Goal: Task Accomplishment & Management: Use online tool/utility

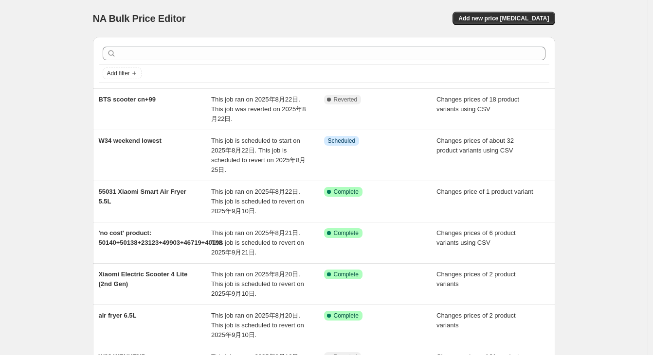
drag, startPoint x: 0, startPoint y: 0, endPoint x: 381, endPoint y: 61, distance: 386.1
click at [381, 61] on div at bounding box center [324, 53] width 450 height 21
click at [479, 19] on span "Add new price [MEDICAL_DATA]" at bounding box center [503, 19] width 90 height 8
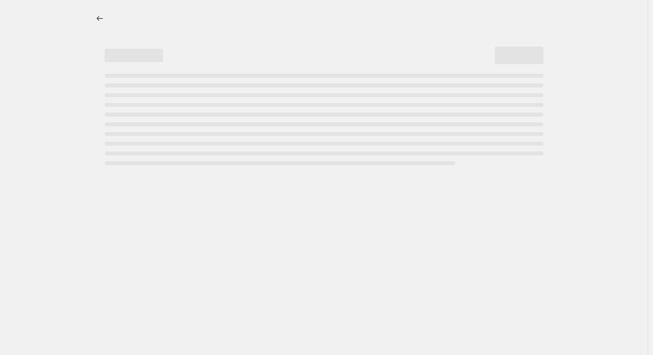
select select "percentage"
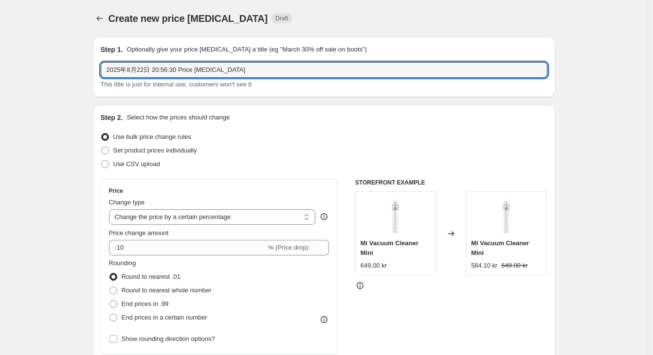
drag, startPoint x: 255, startPoint y: 75, endPoint x: -53, endPoint y: 72, distance: 308.3
click at [0, 72] on html "Home Settings Plans Skip to content Create new price [MEDICAL_DATA]. This page …" at bounding box center [326, 177] width 653 height 355
type input "53779-k、64020"
drag, startPoint x: 57, startPoint y: 136, endPoint x: 99, endPoint y: 147, distance: 43.6
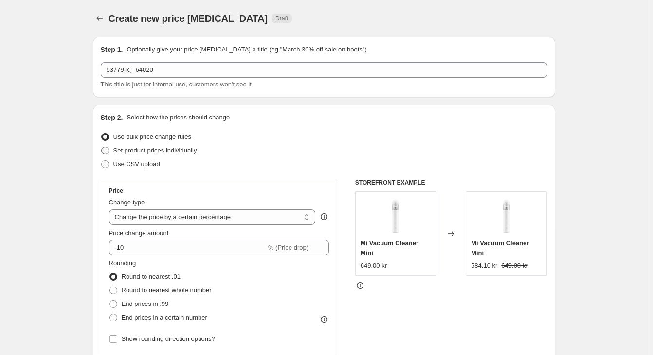
click at [162, 146] on span "Set product prices individually" at bounding box center [155, 151] width 84 height 10
click at [102, 147] on input "Set product prices individually" at bounding box center [101, 147] width 0 height 0
radio input "true"
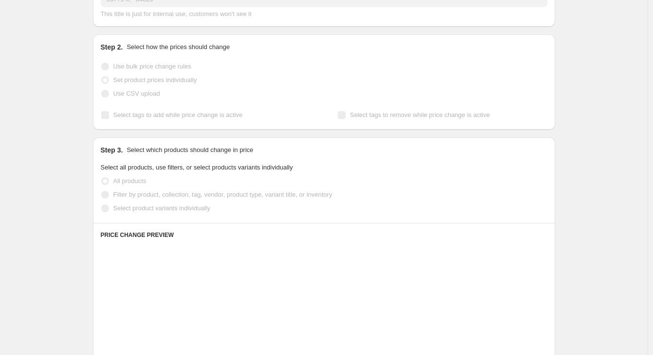
scroll to position [194, 0]
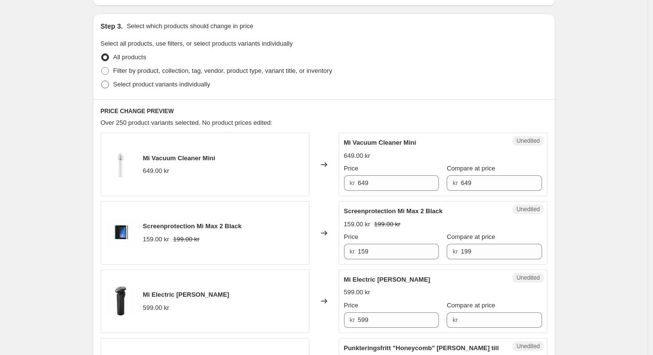
click at [189, 86] on span "Select product variants individually" at bounding box center [161, 84] width 97 height 7
click at [102, 81] on input "Select product variants individually" at bounding box center [101, 81] width 0 height 0
radio input "true"
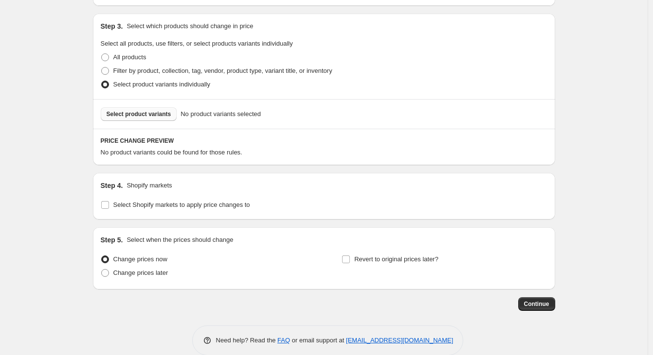
click at [167, 115] on span "Select product variants" at bounding box center [138, 114] width 65 height 8
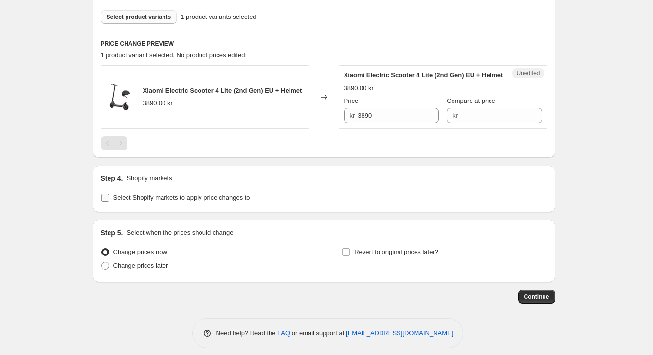
click at [153, 201] on span "Select Shopify markets to apply price changes to" at bounding box center [181, 197] width 137 height 7
click at [109, 202] on input "Select Shopify markets to apply price changes to" at bounding box center [105, 198] width 8 height 8
checkbox input "true"
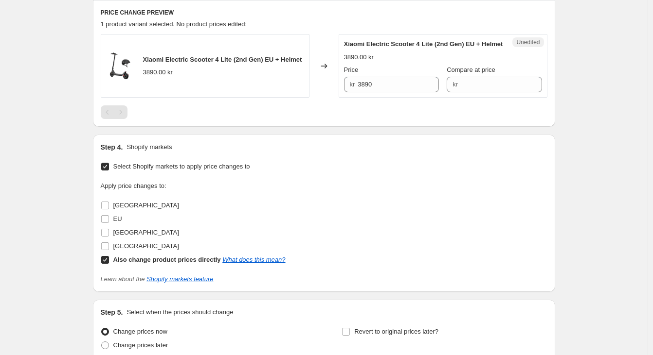
scroll to position [340, 0]
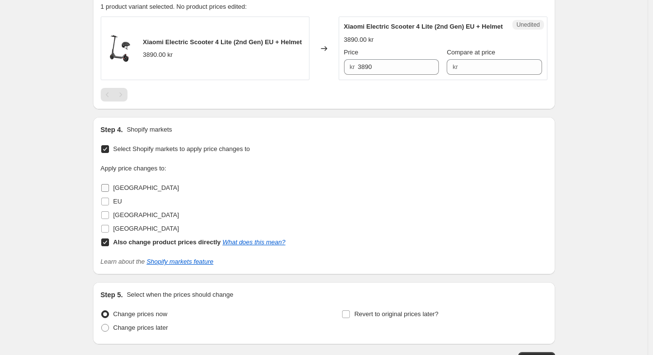
click at [133, 192] on label "[GEOGRAPHIC_DATA]" at bounding box center [140, 188] width 78 height 14
click at [109, 192] on input "[GEOGRAPHIC_DATA]" at bounding box center [105, 188] width 8 height 8
checkbox input "true"
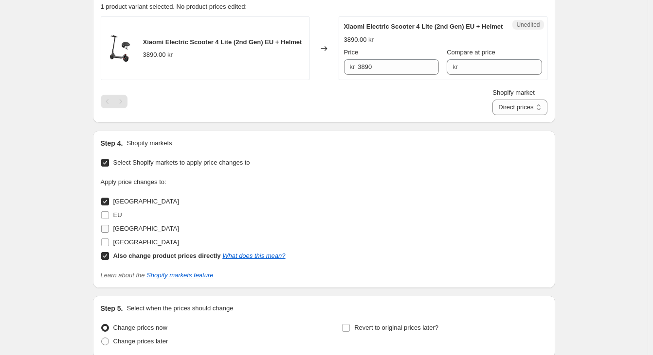
click at [125, 232] on span "[GEOGRAPHIC_DATA]" at bounding box center [146, 228] width 66 height 7
click at [109, 233] on input "[GEOGRAPHIC_DATA]" at bounding box center [105, 229] width 8 height 8
checkbox input "true"
click at [126, 246] on span "[GEOGRAPHIC_DATA]" at bounding box center [146, 242] width 66 height 7
click at [109, 247] on input "[GEOGRAPHIC_DATA]" at bounding box center [105, 243] width 8 height 8
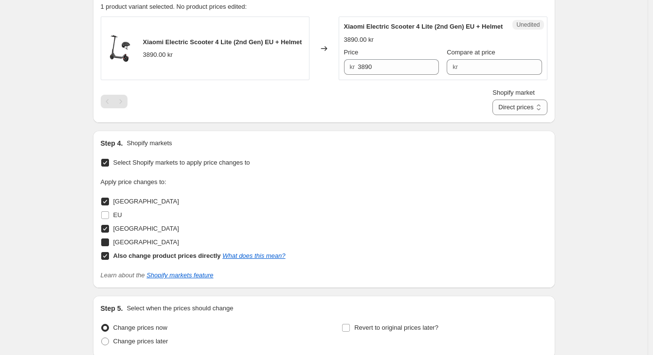
checkbox input "true"
click at [393, 74] on input "3890" at bounding box center [397, 67] width 81 height 16
drag, startPoint x: 401, startPoint y: 74, endPoint x: 302, endPoint y: 74, distance: 99.2
click at [302, 74] on div "Xiaomi Electric Scooter 4 Lite (2nd Gen) EU + Helmet 3890.00 kr Changed to Uned…" at bounding box center [324, 49] width 446 height 64
type input "3080"
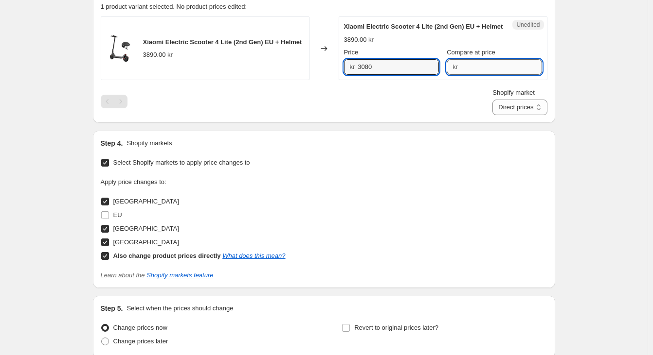
click at [509, 75] on input "Compare at price" at bounding box center [500, 67] width 81 height 16
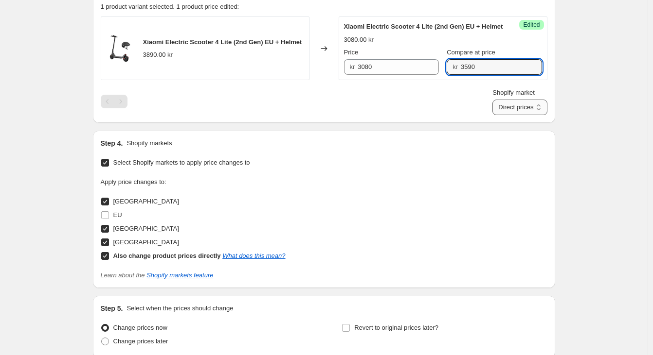
type input "3590"
drag, startPoint x: 519, startPoint y: 115, endPoint x: 518, endPoint y: 121, distance: 5.9
click at [519, 115] on select "Direct prices [GEOGRAPHIC_DATA] [GEOGRAPHIC_DATA] [GEOGRAPHIC_DATA]" at bounding box center [519, 108] width 54 height 16
select select "855048421"
click at [503, 115] on select "Direct prices [GEOGRAPHIC_DATA] [GEOGRAPHIC_DATA] [GEOGRAPHIC_DATA]" at bounding box center [519, 108] width 54 height 16
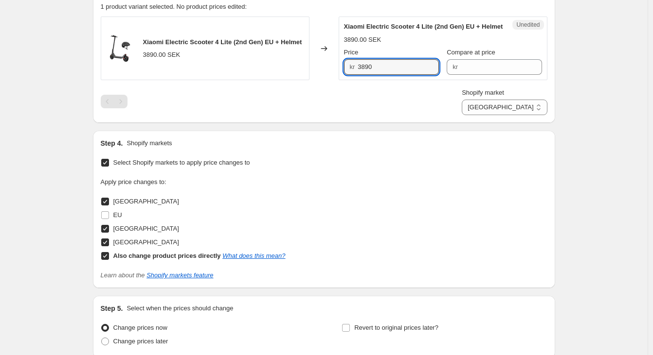
drag, startPoint x: 389, startPoint y: 79, endPoint x: 282, endPoint y: 78, distance: 107.0
click at [282, 78] on div "Xiaomi Electric Scooter 4 Lite (2nd Gen) EU + Helmet 3890.00 SEK Changed to Une…" at bounding box center [324, 49] width 446 height 64
type input "3080"
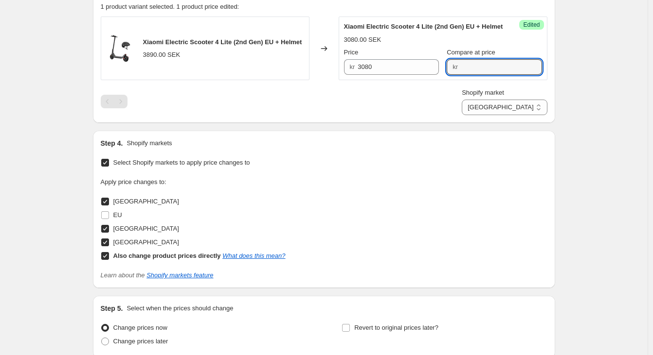
drag, startPoint x: 475, startPoint y: 77, endPoint x: 442, endPoint y: 76, distance: 33.1
click at [442, 75] on div "Price kr 3080 Compare at price kr" at bounding box center [443, 61] width 198 height 27
type input "3590"
drag, startPoint x: 470, startPoint y: 110, endPoint x: 515, endPoint y: 117, distance: 45.8
click at [472, 110] on div "Shopify market Direct prices [GEOGRAPHIC_DATA] [GEOGRAPHIC_DATA] [GEOGRAPHIC_DA…" at bounding box center [324, 101] width 446 height 27
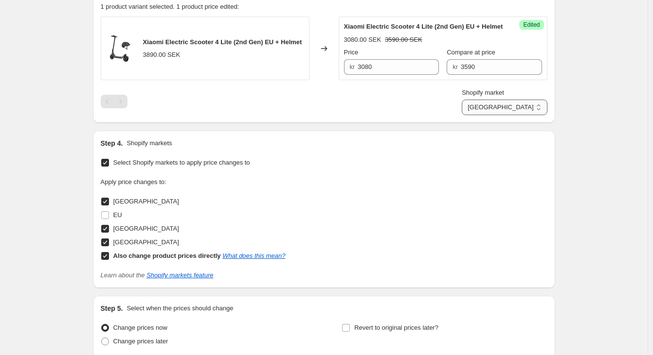
click at [525, 115] on select "Direct prices [GEOGRAPHIC_DATA] [GEOGRAPHIC_DATA] [GEOGRAPHIC_DATA]" at bounding box center [503, 108] width 85 height 16
select select "13296369893"
click at [502, 115] on select "Direct prices [GEOGRAPHIC_DATA] [GEOGRAPHIC_DATA] [GEOGRAPHIC_DATA]" at bounding box center [503, 108] width 85 height 16
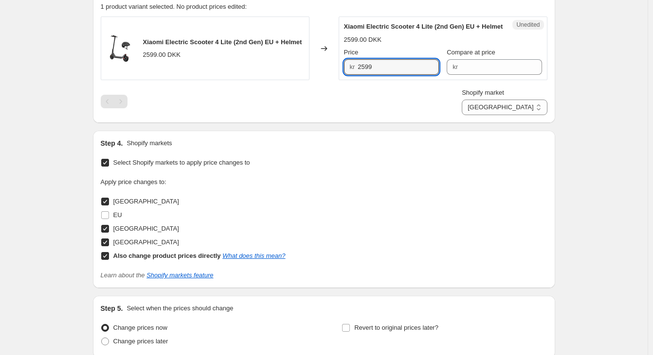
drag, startPoint x: 394, startPoint y: 75, endPoint x: 301, endPoint y: 72, distance: 92.9
click at [301, 72] on div "Xiaomi Electric Scooter 4 Lite (2nd Gen) EU + Helmet 2599.00 DKK Changed to Une…" at bounding box center [324, 49] width 446 height 64
type input "2059"
click at [495, 75] on input "Compare at price" at bounding box center [500, 67] width 81 height 16
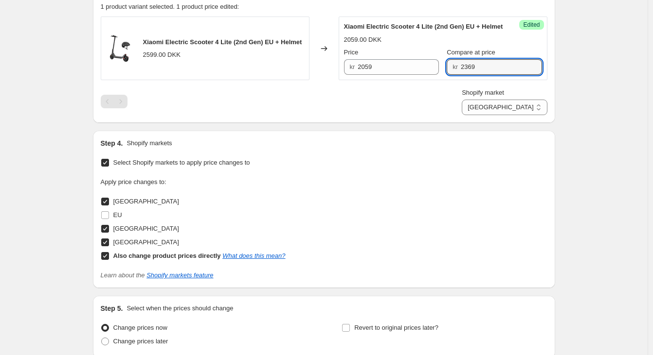
type input "2369"
click at [490, 115] on div "Shopify market Direct prices [GEOGRAPHIC_DATA] [GEOGRAPHIC_DATA] [GEOGRAPHIC_DA…" at bounding box center [324, 101] width 446 height 27
click at [505, 115] on select "Direct prices [GEOGRAPHIC_DATA] [GEOGRAPHIC_DATA] [GEOGRAPHIC_DATA]" at bounding box center [503, 108] width 85 height 16
select select "55491821903"
click at [503, 115] on select "Direct prices [GEOGRAPHIC_DATA] [GEOGRAPHIC_DATA] [GEOGRAPHIC_DATA]" at bounding box center [503, 108] width 85 height 16
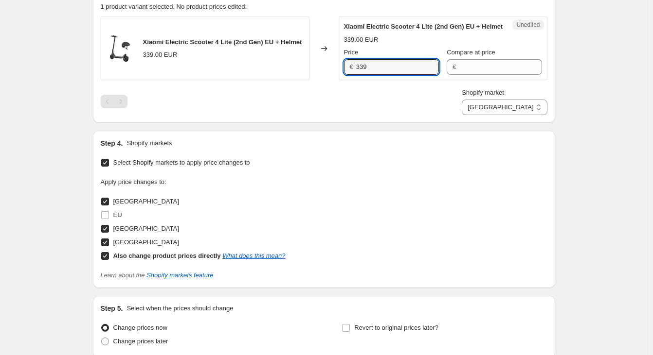
drag, startPoint x: 383, startPoint y: 78, endPoint x: 283, endPoint y: 78, distance: 100.2
click at [283, 77] on div "Xiaomi Electric Scooter 4 Lite (2nd Gen) EU + Helmet 339.00 EUR Changed to Uned…" at bounding box center [324, 49] width 446 height 64
type input "278"
click at [489, 75] on input "Compare at price" at bounding box center [500, 67] width 83 height 16
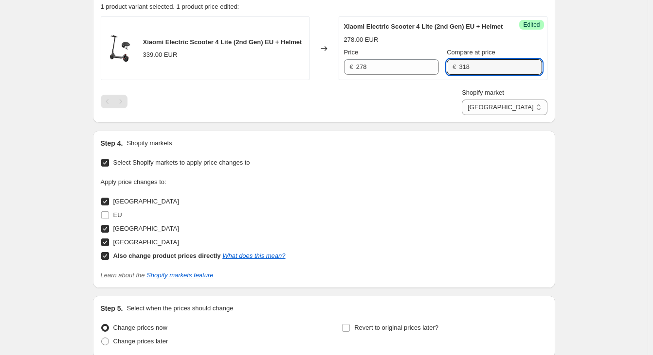
type input "318"
click at [425, 109] on div "Shopify market Direct prices [GEOGRAPHIC_DATA] [GEOGRAPHIC_DATA] [GEOGRAPHIC_DA…" at bounding box center [324, 101] width 446 height 27
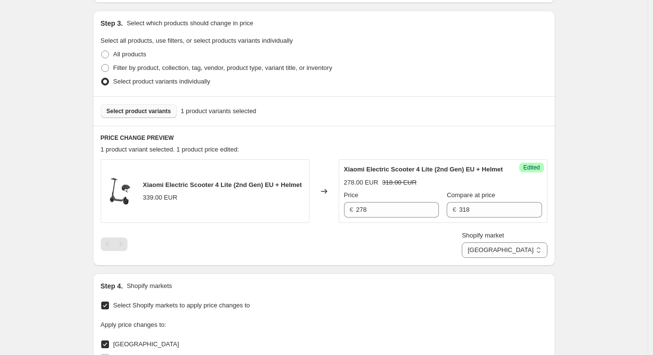
scroll to position [194, 0]
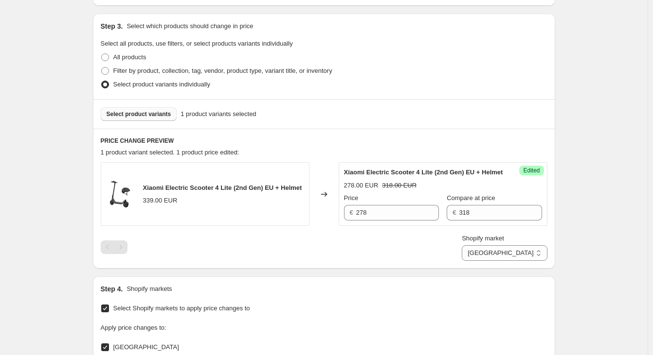
click at [156, 109] on button "Select product variants" at bounding box center [139, 114] width 76 height 14
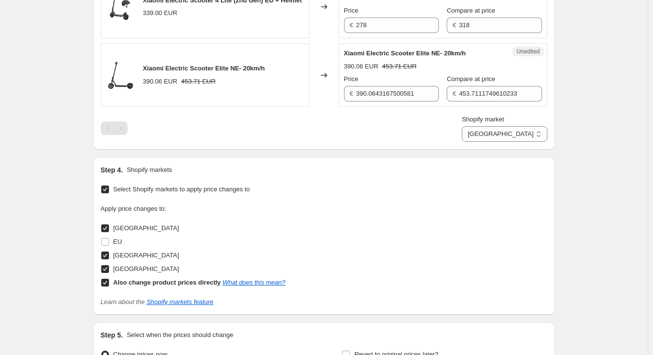
scroll to position [389, 0]
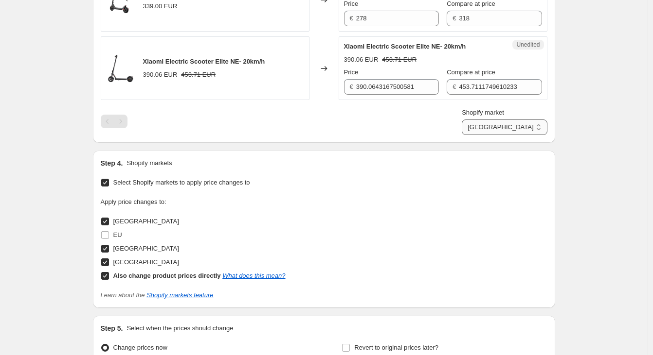
click at [515, 135] on select "Direct prices [GEOGRAPHIC_DATA] [GEOGRAPHIC_DATA] [GEOGRAPHIC_DATA]" at bounding box center [503, 128] width 85 height 16
click at [491, 135] on select "Direct prices [GEOGRAPHIC_DATA] [GEOGRAPHIC_DATA] [GEOGRAPHIC_DATA]" at bounding box center [503, 128] width 85 height 16
click at [531, 135] on select "Direct prices [GEOGRAPHIC_DATA] [GEOGRAPHIC_DATA] [GEOGRAPHIC_DATA]" at bounding box center [519, 128] width 54 height 16
click at [502, 135] on select "Direct prices [GEOGRAPHIC_DATA] [GEOGRAPHIC_DATA] [GEOGRAPHIC_DATA]" at bounding box center [519, 128] width 54 height 16
drag, startPoint x: 514, startPoint y: 138, endPoint x: 516, endPoint y: 146, distance: 9.0
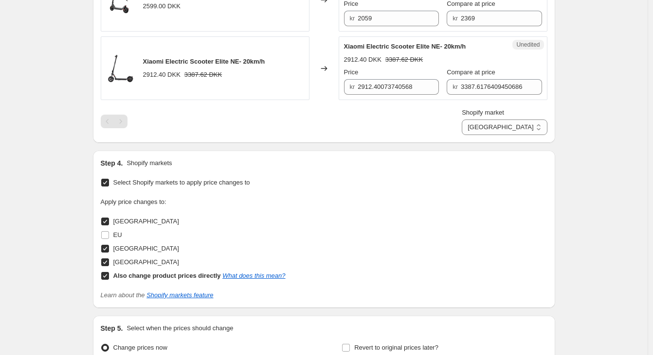
click at [514, 135] on select "Direct prices [GEOGRAPHIC_DATA] [GEOGRAPHIC_DATA] [GEOGRAPHIC_DATA]" at bounding box center [503, 128] width 85 height 16
click at [503, 135] on select "Direct prices [GEOGRAPHIC_DATA] [GEOGRAPHIC_DATA] [GEOGRAPHIC_DATA]" at bounding box center [503, 128] width 85 height 16
click at [522, 135] on select "Direct prices [GEOGRAPHIC_DATA] [GEOGRAPHIC_DATA] [GEOGRAPHIC_DATA]" at bounding box center [503, 128] width 85 height 16
select select "direct"
click at [491, 135] on select "Direct prices [GEOGRAPHIC_DATA] [GEOGRAPHIC_DATA] [GEOGRAPHIC_DATA]" at bounding box center [503, 128] width 85 height 16
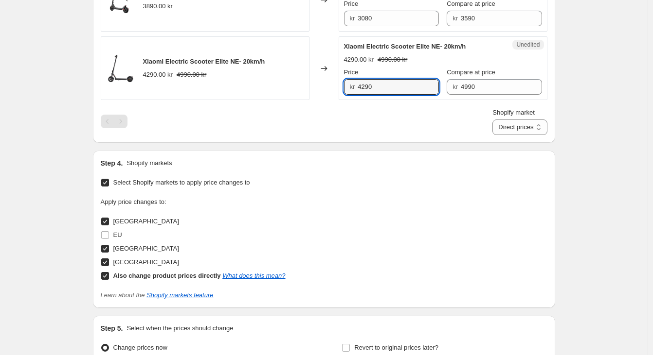
drag, startPoint x: 390, startPoint y: 100, endPoint x: 294, endPoint y: 96, distance: 95.9
click at [294, 96] on div "Xiaomi Electric Scooter Elite NE- 20km/h 4290.00 kr 4990.00 kr Changed to Unedi…" at bounding box center [324, 68] width 446 height 64
type input "4690"
click at [517, 133] on select "Direct prices [GEOGRAPHIC_DATA] [GEOGRAPHIC_DATA] [GEOGRAPHIC_DATA]" at bounding box center [519, 128] width 54 height 16
select select "855048421"
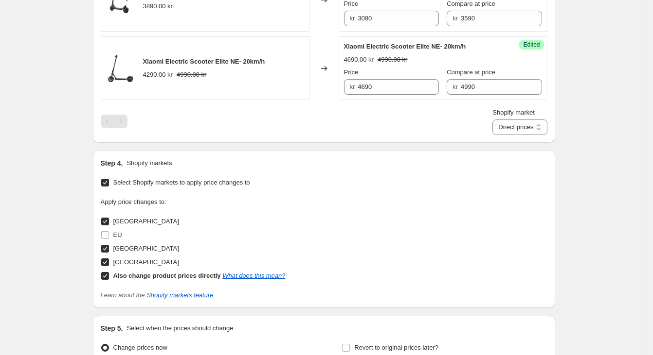
click at [503, 135] on select "Direct prices [GEOGRAPHIC_DATA] [GEOGRAPHIC_DATA] [GEOGRAPHIC_DATA]" at bounding box center [519, 128] width 54 height 16
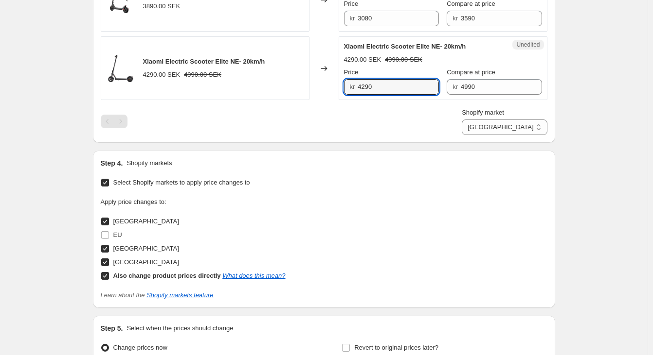
drag, startPoint x: 374, startPoint y: 95, endPoint x: 297, endPoint y: 93, distance: 77.3
click at [297, 93] on div "Xiaomi Electric Scooter Elite NE- 20km/h 4290.00 SEK 4990.00 SEK Changed to Une…" at bounding box center [324, 68] width 446 height 64
type input "4690"
drag, startPoint x: 522, startPoint y: 140, endPoint x: 520, endPoint y: 145, distance: 5.7
click at [522, 135] on select "Direct prices [GEOGRAPHIC_DATA] [GEOGRAPHIC_DATA] [GEOGRAPHIC_DATA]" at bounding box center [503, 128] width 85 height 16
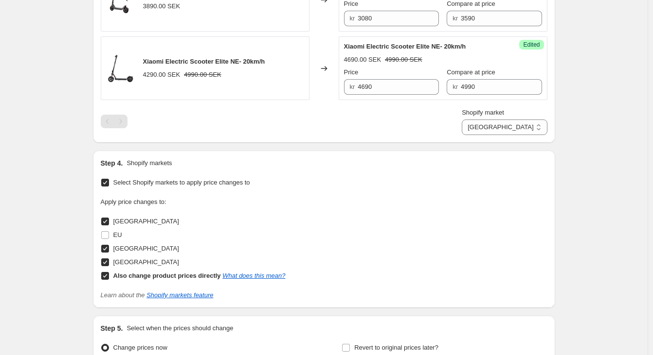
select select "13296369893"
click at [502, 135] on select "Direct prices [GEOGRAPHIC_DATA] [GEOGRAPHIC_DATA] [GEOGRAPHIC_DATA]" at bounding box center [503, 128] width 85 height 16
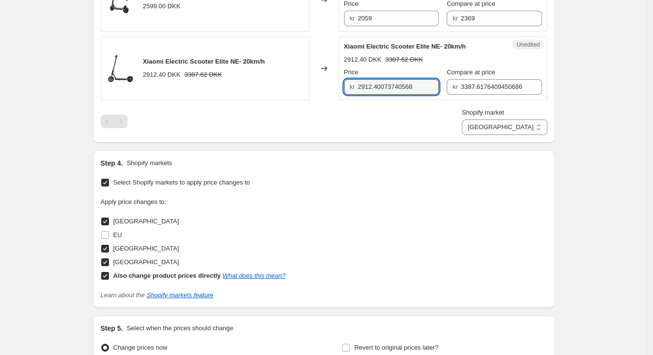
drag, startPoint x: 405, startPoint y: 96, endPoint x: 227, endPoint y: 93, distance: 178.0
click at [227, 93] on div "Xiaomi Electric Scooter Elite NE- 20km/h 2912.40 DKK 3387.62 DKK Changed to Une…" at bounding box center [324, 68] width 446 height 64
type input "2999"
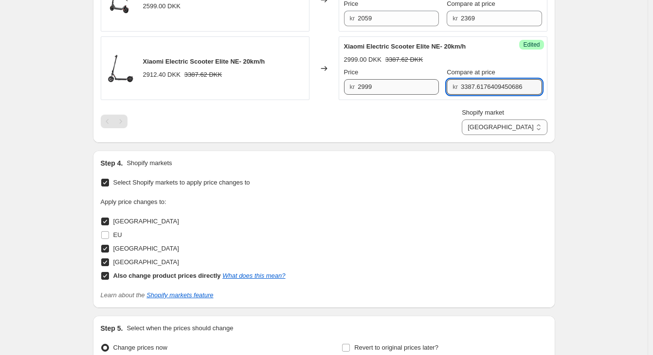
drag, startPoint x: 461, startPoint y: 95, endPoint x: 388, endPoint y: 95, distance: 73.4
click at [388, 95] on div "Price kr 2999 Compare at price kr 3387.6176409450686" at bounding box center [443, 81] width 198 height 27
type input "3199"
click at [435, 143] on div "PRICE CHANGE PREVIEW 2 product variants selected. 2 product prices edited: Xiao…" at bounding box center [324, 38] width 462 height 209
click at [512, 135] on select "Direct prices [GEOGRAPHIC_DATA] [GEOGRAPHIC_DATA] [GEOGRAPHIC_DATA]" at bounding box center [503, 128] width 85 height 16
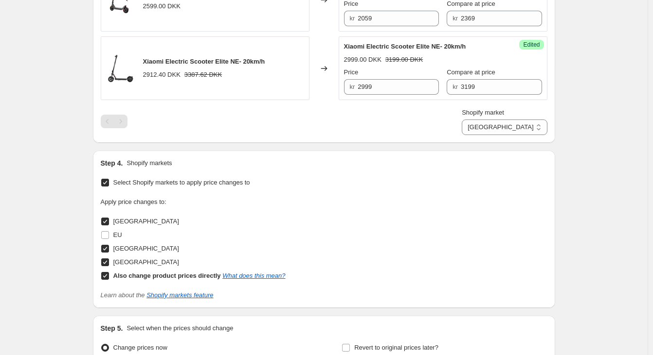
select select "55491821903"
click at [503, 135] on select "Direct prices [GEOGRAPHIC_DATA] [GEOGRAPHIC_DATA] [GEOGRAPHIC_DATA]" at bounding box center [503, 128] width 85 height 16
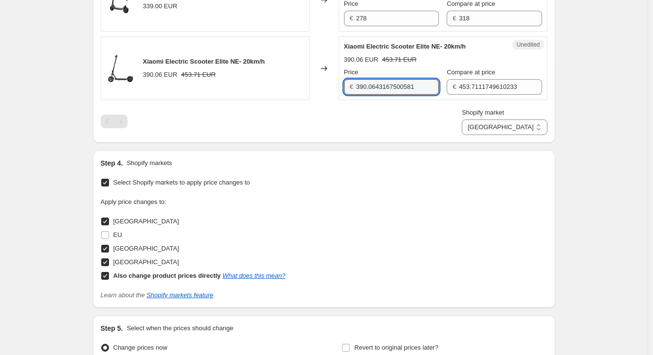
drag, startPoint x: 433, startPoint y: 96, endPoint x: 278, endPoint y: 94, distance: 154.6
click at [278, 94] on div "Xiaomi Electric Scooter Elite NE- 20km/h 390.06 EUR 453.71 EUR Changed to Unedi…" at bounding box center [324, 68] width 446 height 64
type input "399"
drag, startPoint x: 376, startPoint y: 127, endPoint x: 478, endPoint y: 100, distance: 105.6
click at [376, 127] on div "Shopify market Direct prices [GEOGRAPHIC_DATA] [GEOGRAPHIC_DATA] [GEOGRAPHIC_DA…" at bounding box center [324, 121] width 446 height 27
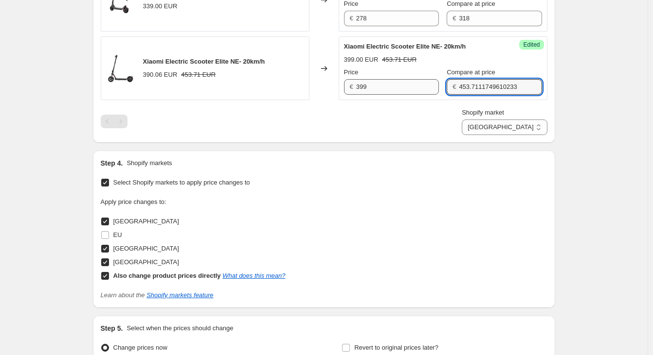
drag, startPoint x: 512, startPoint y: 95, endPoint x: 397, endPoint y: 94, distance: 115.7
click at [397, 94] on div "Price € 399 Compare at price € 453.7111749610233" at bounding box center [443, 81] width 198 height 27
type input "419"
click at [423, 135] on div "Shopify market Direct prices [GEOGRAPHIC_DATA] [GEOGRAPHIC_DATA] [GEOGRAPHIC_DA…" at bounding box center [324, 121] width 446 height 27
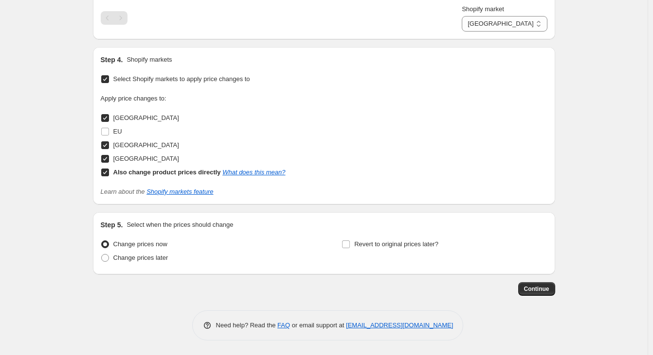
drag, startPoint x: 404, startPoint y: 240, endPoint x: 407, endPoint y: 228, distance: 12.2
click at [404, 240] on span "Revert to original prices later?" at bounding box center [396, 245] width 84 height 10
click at [350, 241] on input "Revert to original prices later?" at bounding box center [346, 245] width 8 height 8
checkbox input "true"
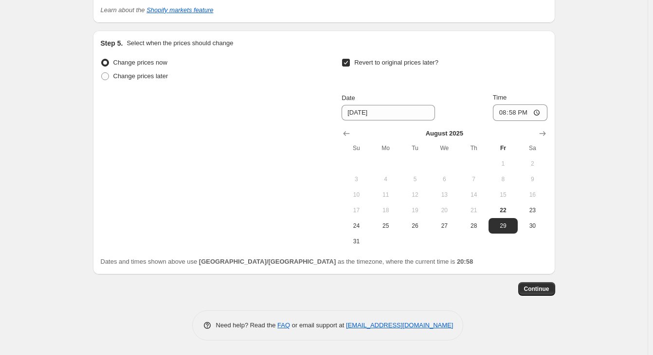
scroll to position [684, 0]
click at [543, 136] on icon "Show next month, September 2025" at bounding box center [542, 134] width 10 height 10
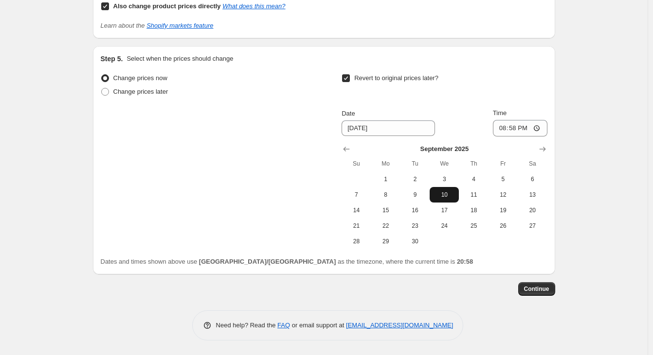
click at [455, 194] on span "10" at bounding box center [443, 195] width 21 height 8
type input "[DATE]"
drag, startPoint x: 537, startPoint y: 127, endPoint x: 522, endPoint y: 136, distance: 17.9
click at [537, 127] on input "20:58" at bounding box center [520, 128] width 54 height 17
type input "06:00"
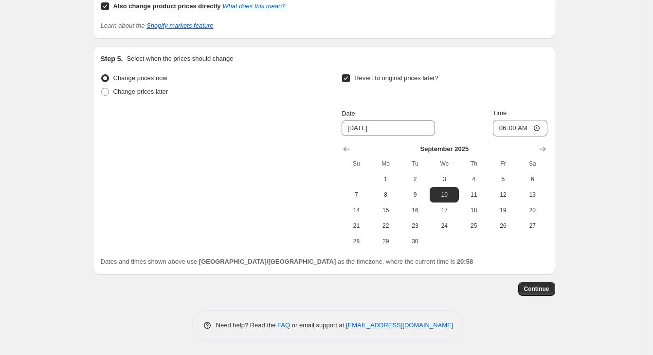
click at [537, 289] on span "Continue" at bounding box center [536, 289] width 25 height 8
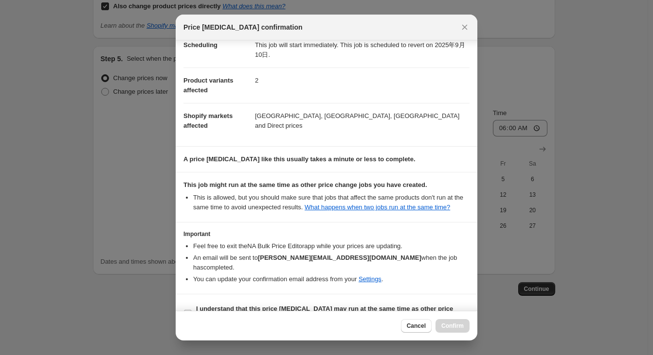
scroll to position [48, 0]
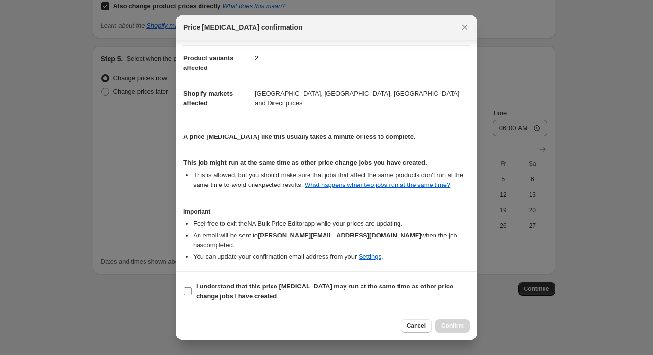
click at [199, 287] on b "I understand that this price [MEDICAL_DATA] may run at the same time as other p…" at bounding box center [324, 291] width 257 height 17
click at [192, 288] on input "I understand that this price [MEDICAL_DATA] may run at the same time as other p…" at bounding box center [188, 292] width 8 height 8
checkbox input "true"
click at [462, 326] on span "Confirm" at bounding box center [452, 326] width 22 height 8
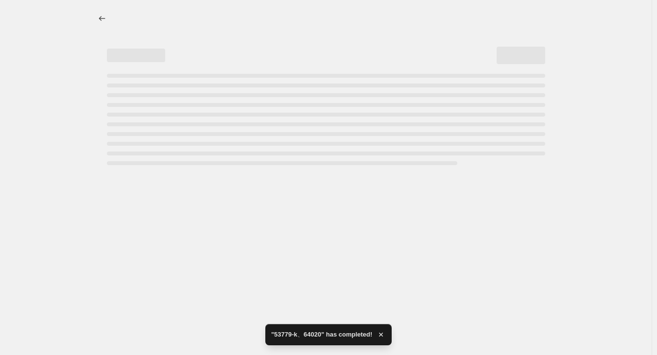
select select "55491821903"
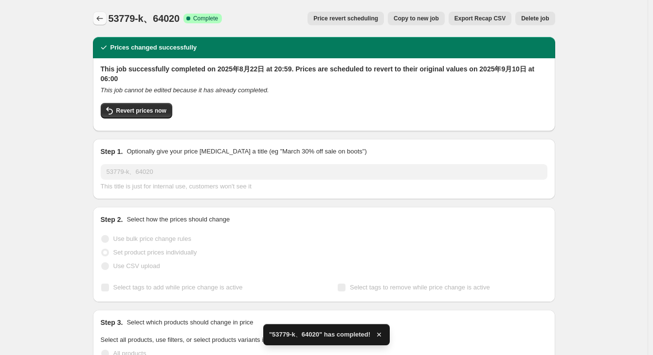
click at [95, 16] on button "Price change jobs" at bounding box center [100, 19] width 14 height 14
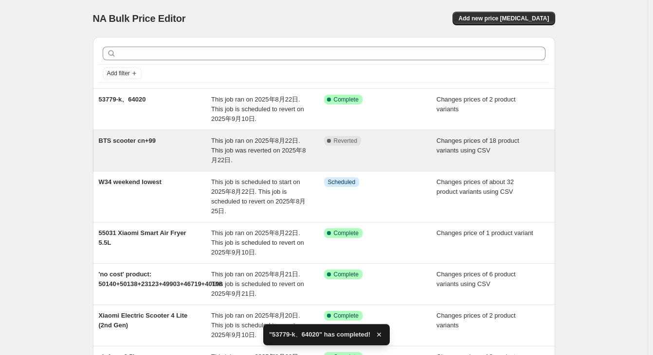
click at [181, 143] on div "BTS scooter cn+99" at bounding box center [155, 150] width 113 height 29
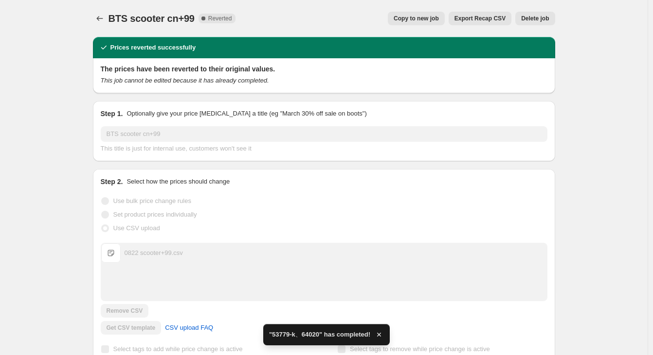
click at [533, 17] on span "Delete job" at bounding box center [535, 19] width 28 height 8
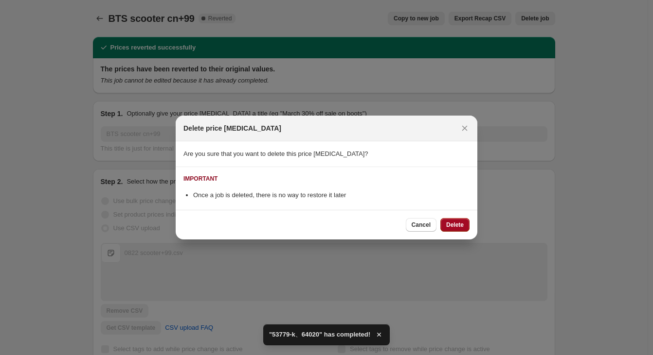
click at [458, 221] on button "Delete" at bounding box center [454, 225] width 29 height 14
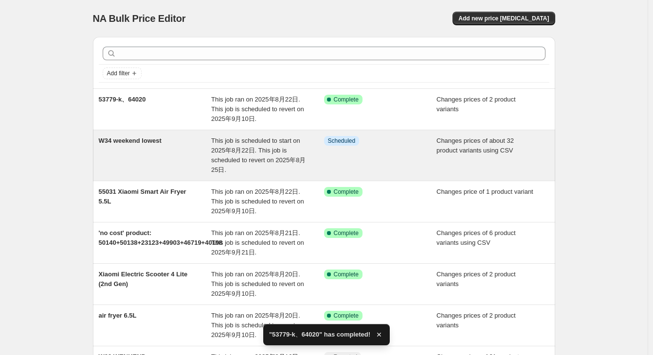
click at [186, 150] on div "W34 weekend lowest" at bounding box center [155, 155] width 113 height 39
